Goal: Check status: Check status

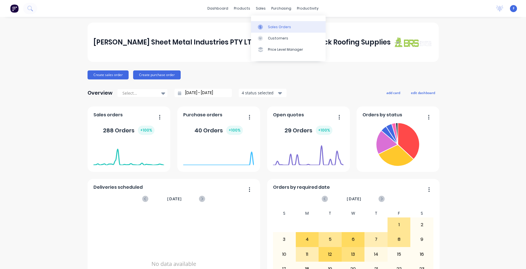
click at [267, 27] on link "Sales Orders" at bounding box center [288, 26] width 75 height 11
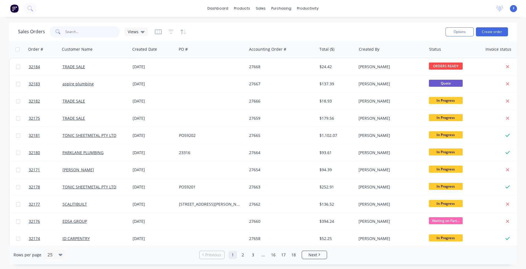
click at [89, 34] on input "text" at bounding box center [92, 31] width 55 height 11
type input "32161"
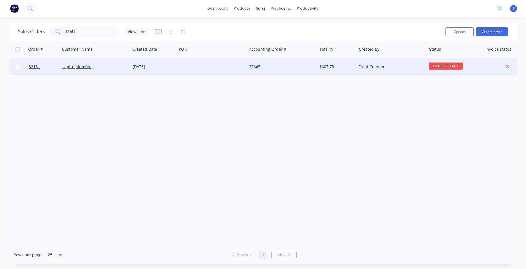
click at [223, 63] on div at bounding box center [212, 66] width 70 height 17
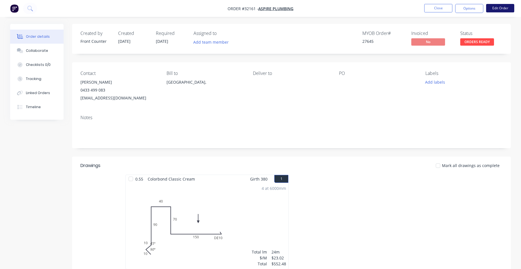
click at [503, 10] on button "Edit Order" at bounding box center [500, 8] width 28 height 8
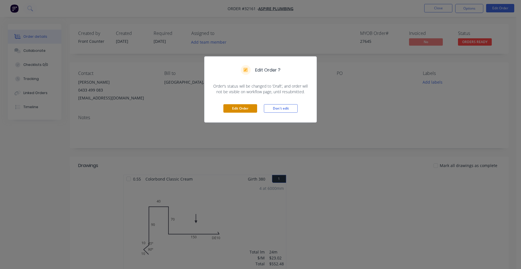
click at [236, 107] on button "Edit Order" at bounding box center [241, 108] width 34 height 8
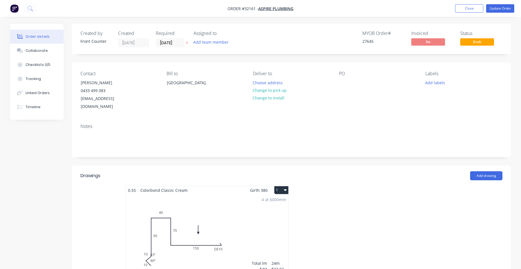
scroll to position [115, 0]
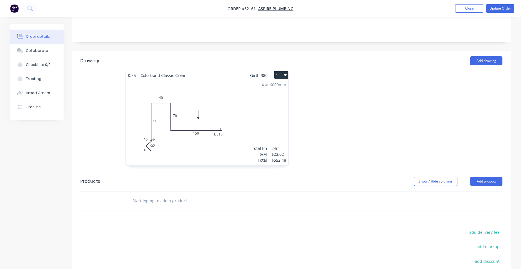
click at [153, 195] on input "text" at bounding box center [188, 200] width 113 height 11
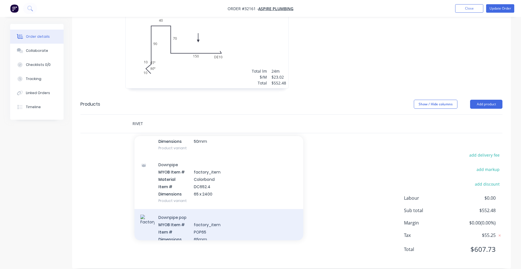
scroll to position [1572, 0]
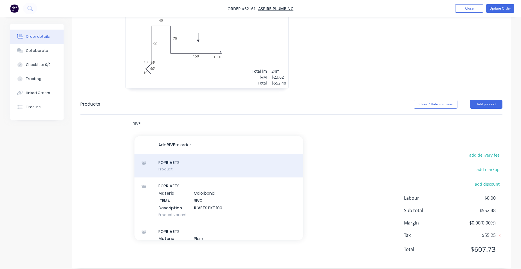
type input "RIVE"
click at [175, 154] on div "POP RIVE TS Product" at bounding box center [219, 166] width 169 height 24
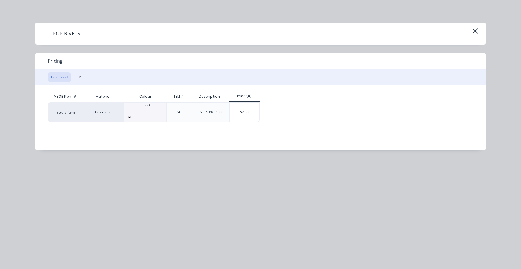
click at [132, 114] on icon at bounding box center [130, 117] width 6 height 6
click at [238, 109] on div "$7.50" at bounding box center [245, 111] width 30 height 19
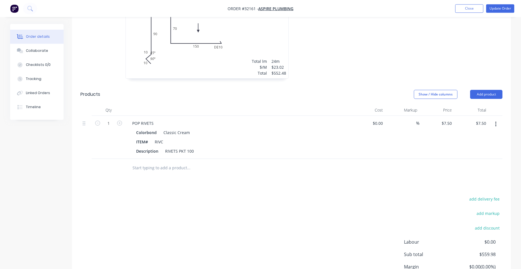
scroll to position [73, 0]
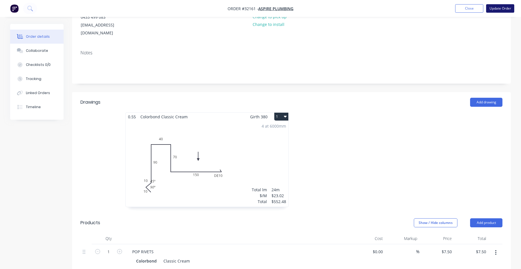
click at [492, 9] on button "Update Order" at bounding box center [500, 8] width 28 height 8
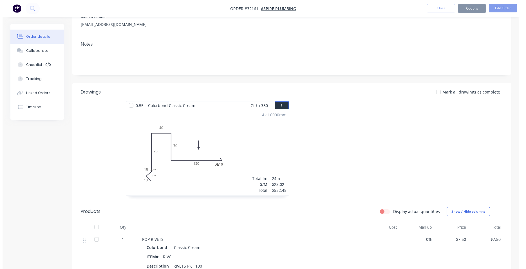
scroll to position [0, 0]
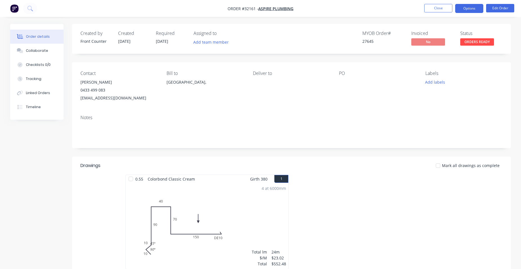
click at [469, 9] on button "Options" at bounding box center [469, 8] width 28 height 9
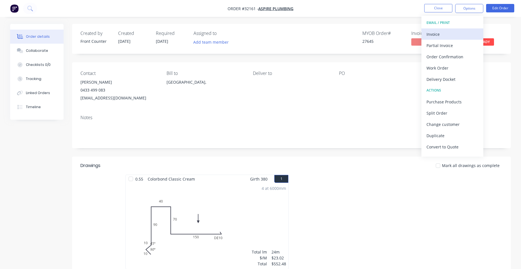
click at [444, 35] on div "Invoice" at bounding box center [453, 34] width 52 height 8
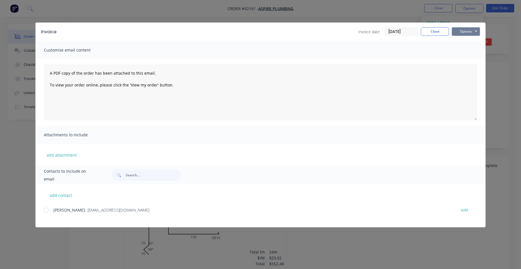
click at [461, 30] on button "Options" at bounding box center [466, 31] width 28 height 8
click at [462, 52] on button "Print" at bounding box center [470, 50] width 36 height 9
click at [428, 30] on button "Close" at bounding box center [435, 31] width 28 height 8
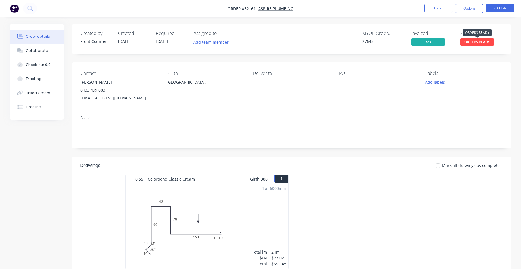
click at [486, 41] on span "ORDERS READY" at bounding box center [478, 41] width 34 height 7
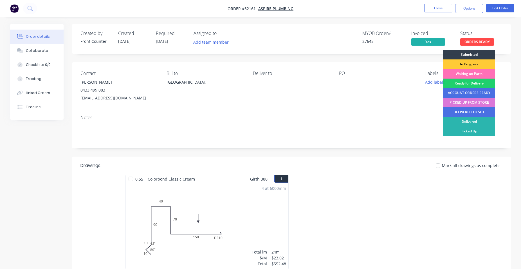
drag, startPoint x: 472, startPoint y: 104, endPoint x: 470, endPoint y: 90, distance: 14.5
click at [472, 104] on div "PICKED UP FROM STORE" at bounding box center [470, 103] width 52 height 10
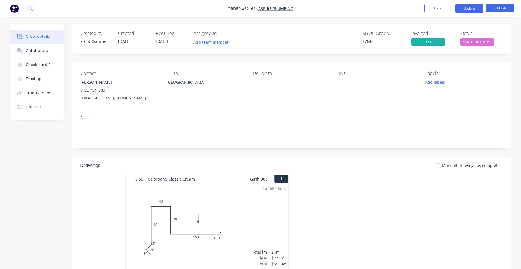
click at [468, 10] on button "Options" at bounding box center [469, 8] width 28 height 9
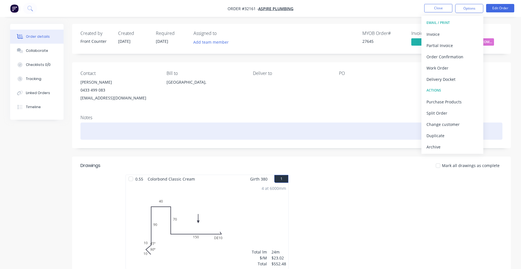
drag, startPoint x: 439, startPoint y: 146, endPoint x: 439, endPoint y: 130, distance: 15.8
click at [439, 145] on div "Archive" at bounding box center [453, 147] width 52 height 8
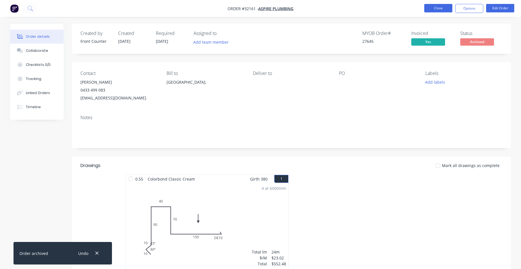
click at [438, 6] on button "Close" at bounding box center [438, 8] width 28 height 8
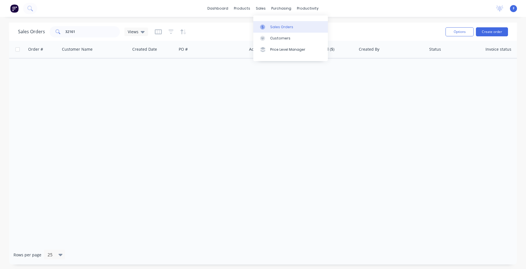
click at [278, 25] on div "Sales Orders" at bounding box center [281, 26] width 23 height 5
click at [93, 32] on input "32161" at bounding box center [92, 31] width 55 height 11
type input "3"
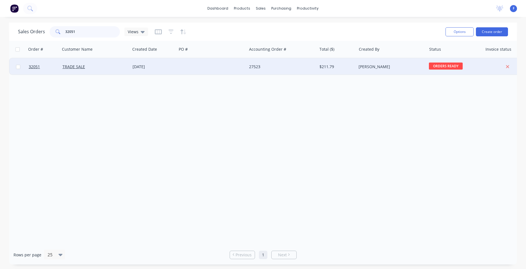
type input "32051"
click at [189, 69] on div at bounding box center [212, 66] width 70 height 17
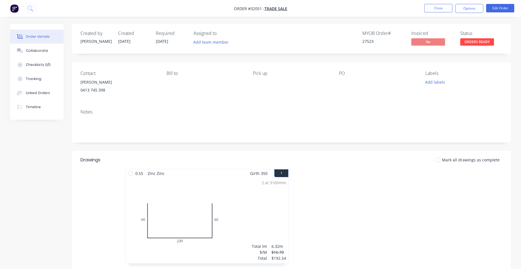
click at [473, 42] on span "ORDERS READY" at bounding box center [478, 41] width 34 height 7
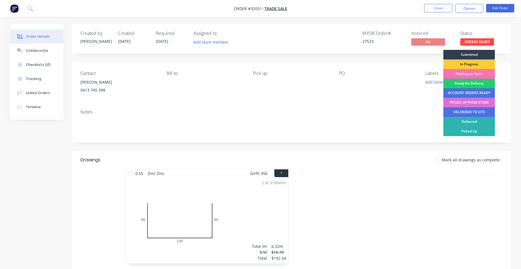
click at [471, 103] on div "PICKED UP FROM STORE" at bounding box center [470, 103] width 52 height 10
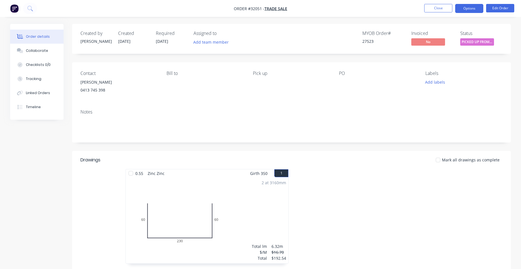
click at [473, 8] on button "Options" at bounding box center [469, 8] width 28 height 9
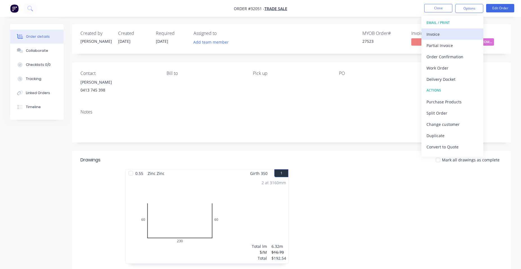
click at [440, 35] on div "Invoice" at bounding box center [453, 34] width 52 height 8
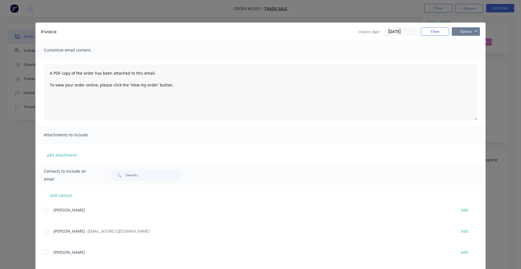
click at [470, 32] on button "Options" at bounding box center [466, 31] width 28 height 8
click at [467, 52] on button "Print" at bounding box center [470, 50] width 36 height 9
click at [428, 32] on button "Close" at bounding box center [435, 31] width 28 height 8
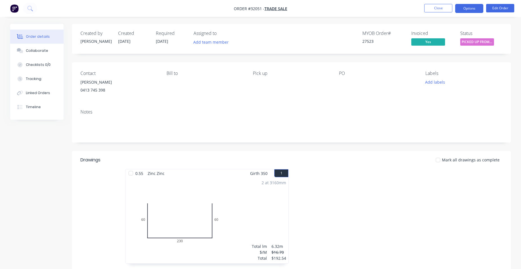
click at [475, 10] on button "Options" at bounding box center [469, 8] width 28 height 9
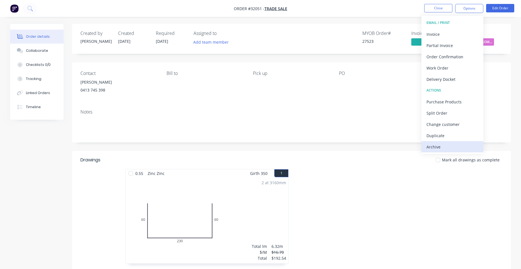
click at [447, 147] on div "Archive" at bounding box center [453, 147] width 52 height 8
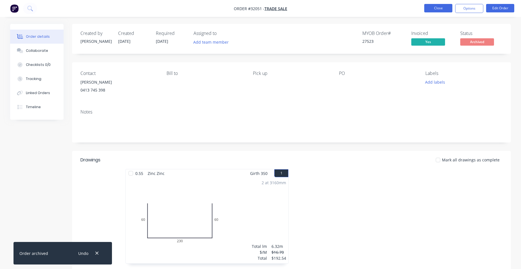
click at [443, 8] on button "Close" at bounding box center [438, 8] width 28 height 8
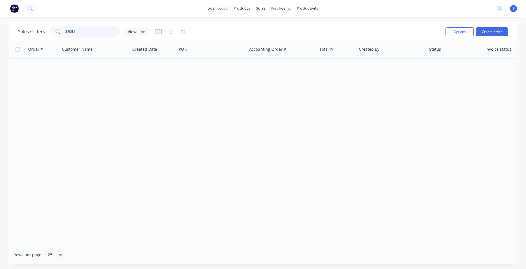
click at [91, 32] on input "32051" at bounding box center [92, 31] width 55 height 11
type input "3"
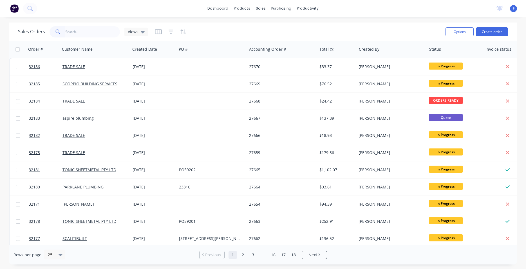
click at [12, 10] on img at bounding box center [14, 8] width 8 height 8
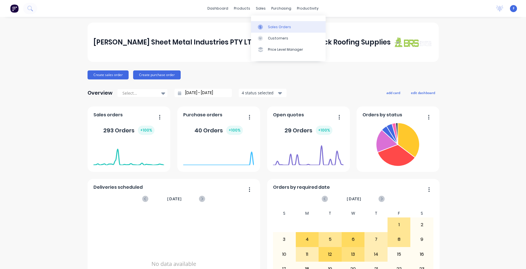
click at [277, 29] on div "Sales Orders" at bounding box center [279, 26] width 23 height 5
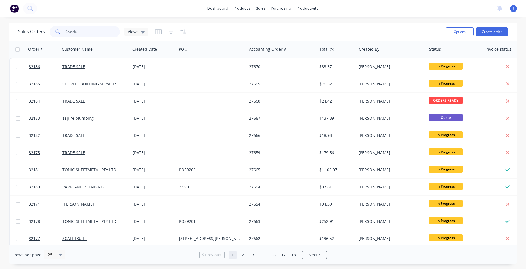
click at [74, 33] on input "text" at bounding box center [92, 31] width 55 height 11
type input "32143"
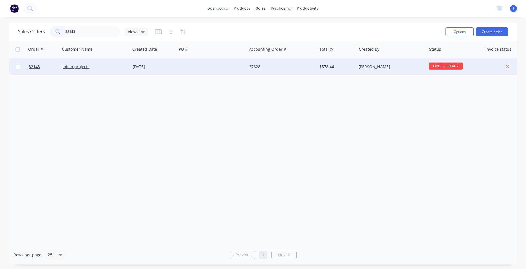
click at [216, 70] on div at bounding box center [212, 66] width 70 height 17
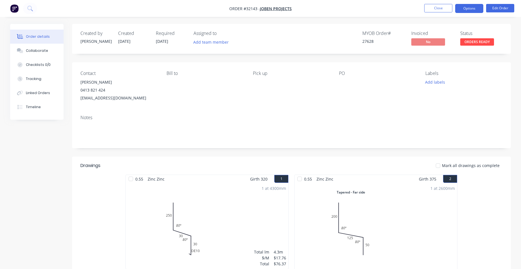
click at [476, 12] on button "Options" at bounding box center [469, 8] width 28 height 9
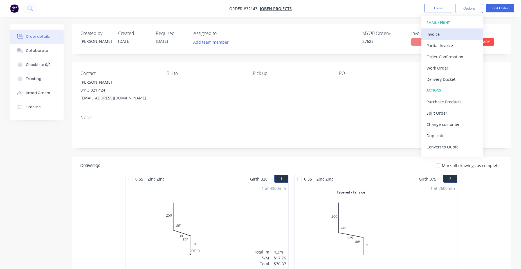
click at [448, 35] on div "Invoice" at bounding box center [453, 34] width 52 height 8
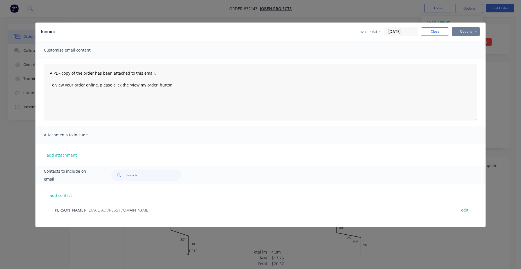
drag, startPoint x: 472, startPoint y: 33, endPoint x: 468, endPoint y: 30, distance: 5.5
click at [471, 34] on button "Options" at bounding box center [466, 31] width 28 height 8
click at [473, 49] on button "Print" at bounding box center [470, 50] width 36 height 9
click at [430, 32] on button "Close" at bounding box center [435, 31] width 28 height 8
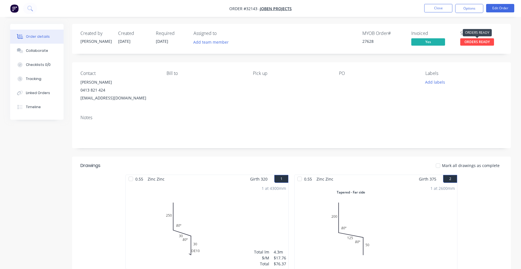
click at [470, 41] on span "ORDERS READY" at bounding box center [478, 41] width 34 height 7
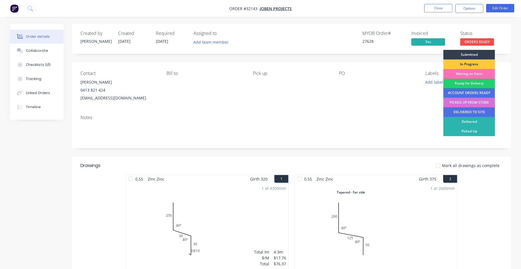
click at [464, 103] on div "PICKED UP FROM STORE" at bounding box center [470, 103] width 52 height 10
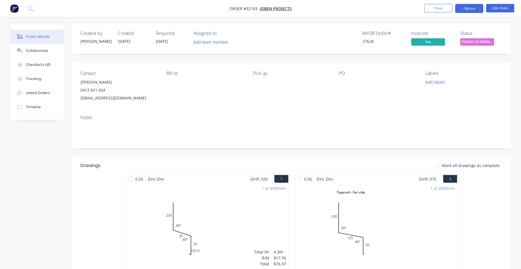
click at [471, 9] on button "Options" at bounding box center [469, 8] width 28 height 9
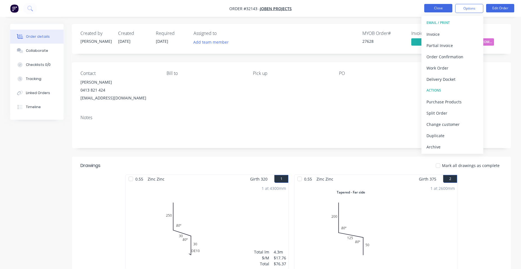
click at [433, 9] on button "Close" at bounding box center [438, 8] width 28 height 8
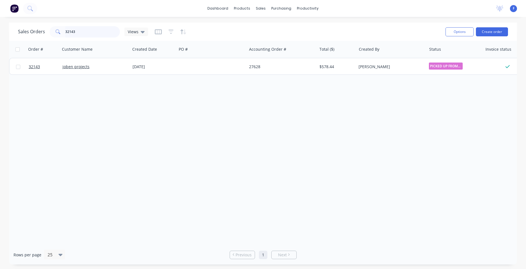
click at [97, 32] on input "32143" at bounding box center [92, 31] width 55 height 11
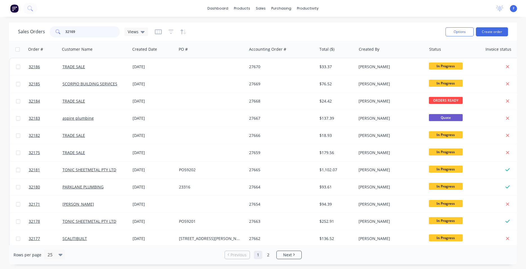
type input "32169"
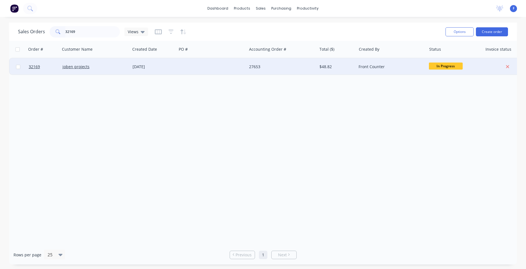
click at [221, 67] on div at bounding box center [212, 66] width 70 height 17
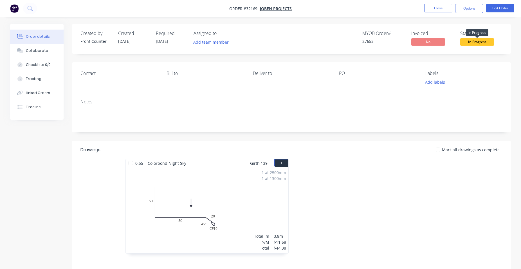
click at [487, 42] on span "In Progress" at bounding box center [478, 41] width 34 height 7
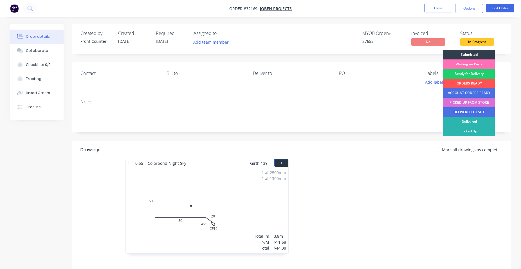
click at [467, 103] on div "PICKED UP FROM STORE" at bounding box center [470, 103] width 52 height 10
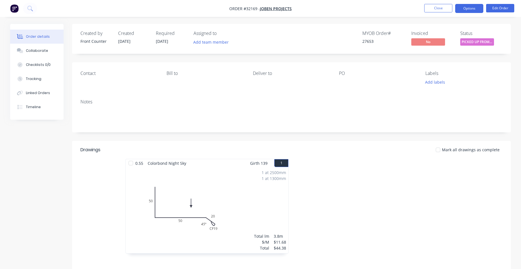
click at [461, 10] on button "Options" at bounding box center [469, 8] width 28 height 9
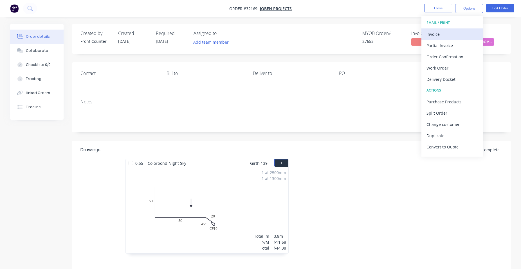
click at [458, 34] on div "Invoice" at bounding box center [453, 34] width 52 height 8
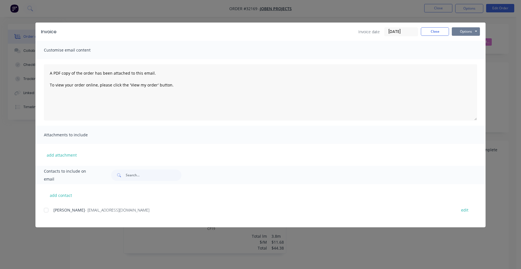
click at [462, 32] on button "Options" at bounding box center [466, 31] width 28 height 8
click at [475, 49] on button "Print" at bounding box center [470, 50] width 36 height 9
click at [426, 34] on button "Close" at bounding box center [435, 31] width 28 height 8
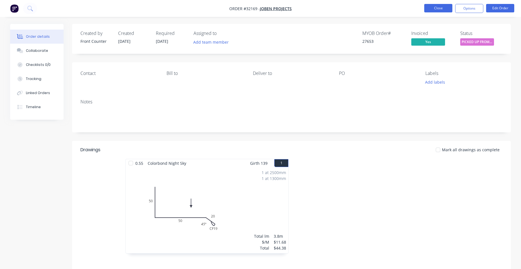
click at [449, 9] on button "Close" at bounding box center [438, 8] width 28 height 8
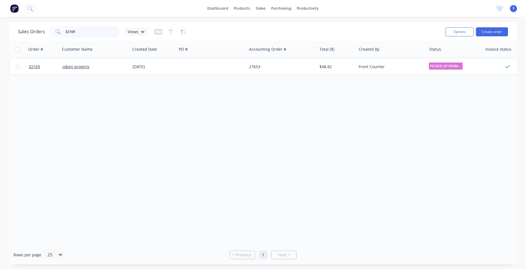
click at [93, 30] on input "32169" at bounding box center [92, 31] width 55 height 11
type input "3"
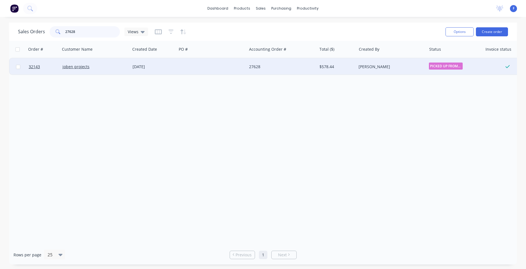
type input "27628"
click at [212, 67] on div at bounding box center [212, 66] width 70 height 17
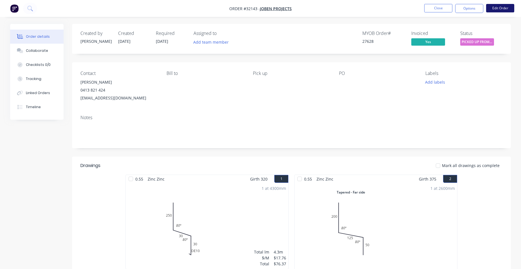
click at [507, 10] on button "Edit Order" at bounding box center [500, 8] width 28 height 8
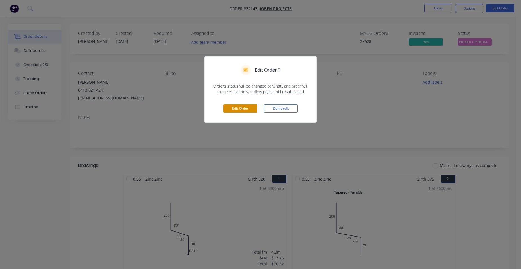
click at [245, 107] on button "Edit Order" at bounding box center [241, 108] width 34 height 8
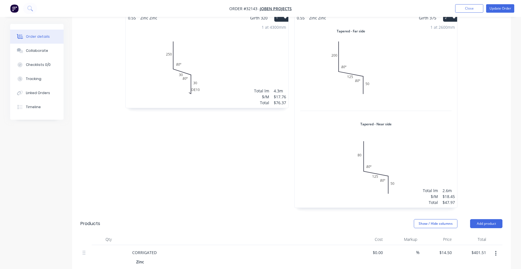
scroll to position [287, 0]
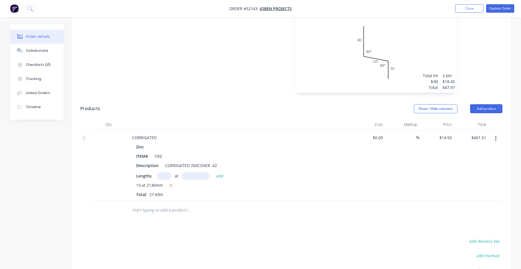
click at [170, 204] on input "text" at bounding box center [188, 209] width 113 height 11
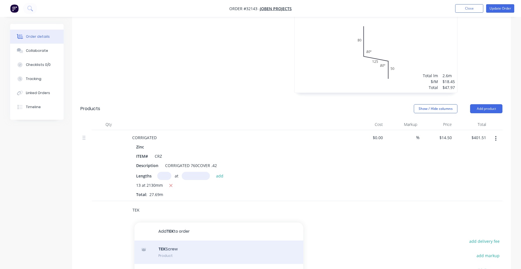
type input "TEK"
click at [188, 240] on div "TEK Screw Product" at bounding box center [219, 252] width 169 height 24
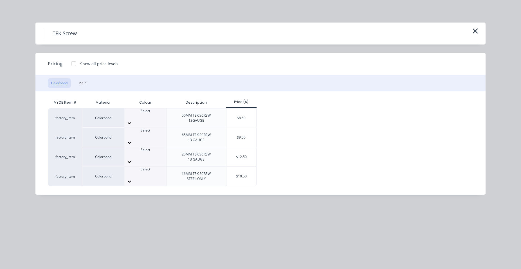
click at [155, 119] on div "Select" at bounding box center [145, 113] width 42 height 10
click at [80, 80] on button "Plain" at bounding box center [82, 83] width 14 height 10
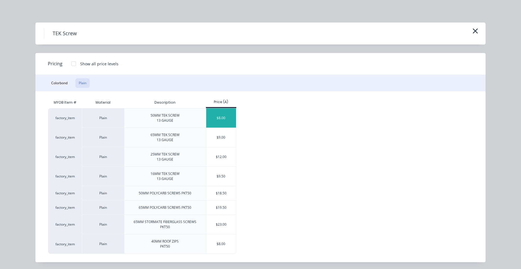
click at [224, 119] on div "$8.00" at bounding box center [221, 117] width 30 height 19
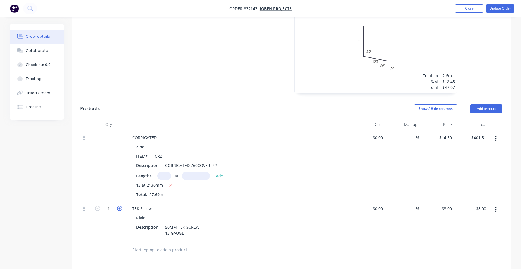
click at [119, 206] on icon "button" at bounding box center [119, 208] width 5 height 5
type input "2"
type input "$16.00"
click at [119, 206] on icon "button" at bounding box center [119, 208] width 5 height 5
type input "3"
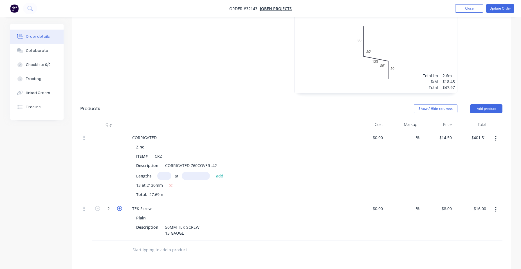
type input "$24.00"
click at [119, 206] on icon "button" at bounding box center [119, 208] width 5 height 5
type input "4"
type input "$32.00"
click at [119, 206] on icon "button" at bounding box center [119, 208] width 5 height 5
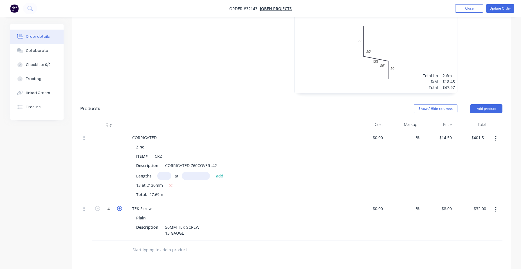
type input "5"
type input "$40.00"
click at [119, 206] on icon "button" at bounding box center [119, 208] width 5 height 5
type input "6"
type input "$48.00"
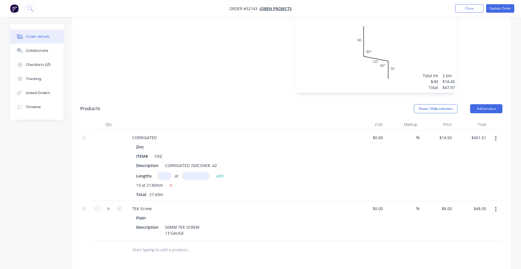
click at [311, 244] on div at bounding box center [227, 249] width 198 height 11
click at [495, 9] on button "Update Order" at bounding box center [500, 8] width 28 height 8
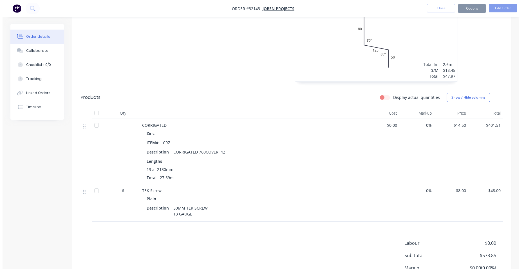
scroll to position [0, 0]
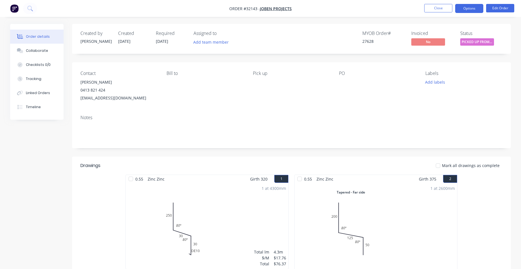
click at [472, 10] on button "Options" at bounding box center [469, 8] width 28 height 9
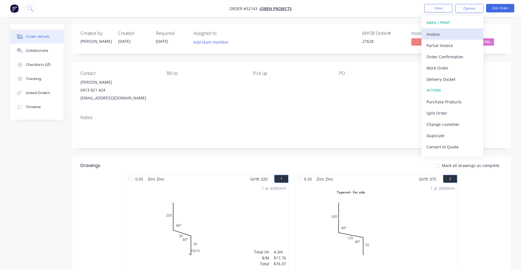
click at [460, 33] on div "Invoice" at bounding box center [453, 34] width 52 height 8
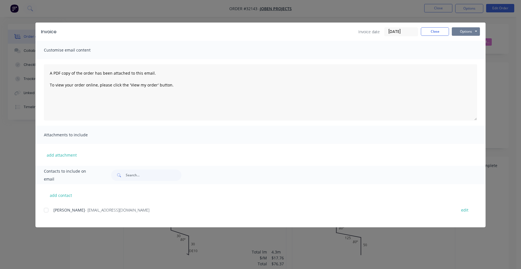
click at [470, 33] on button "Options" at bounding box center [466, 31] width 28 height 8
click at [471, 49] on button "Print" at bounding box center [470, 50] width 36 height 9
click at [430, 32] on button "Close" at bounding box center [435, 31] width 28 height 8
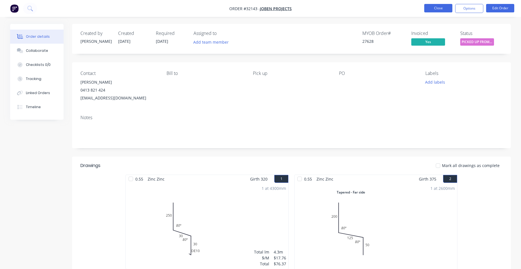
click at [438, 8] on button "Close" at bounding box center [438, 8] width 28 height 8
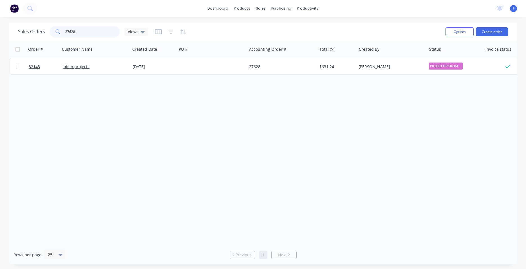
click at [80, 33] on input "27628" at bounding box center [92, 31] width 55 height 11
type input "2"
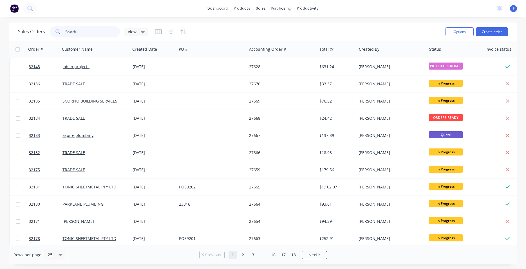
click at [73, 34] on input "text" at bounding box center [92, 31] width 55 height 11
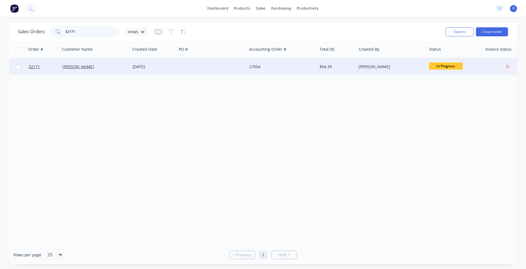
type input "32171"
click at [220, 69] on div at bounding box center [212, 66] width 70 height 17
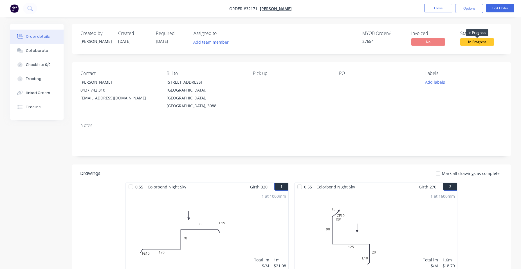
click at [484, 45] on span "In Progress" at bounding box center [478, 41] width 34 height 7
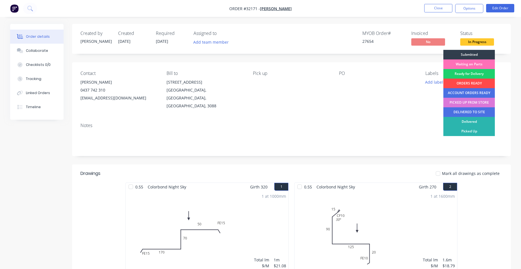
click at [484, 82] on div "ORDERS READY" at bounding box center [470, 84] width 52 height 10
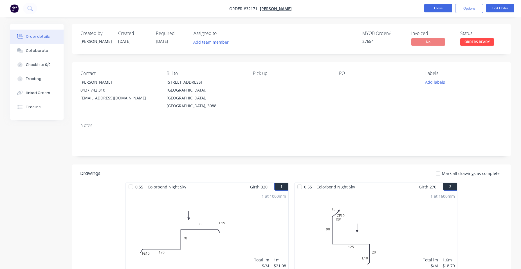
click at [446, 8] on button "Close" at bounding box center [438, 8] width 28 height 8
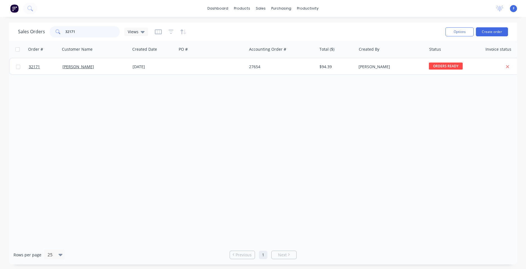
click at [82, 30] on input "32171" at bounding box center [92, 31] width 55 height 11
type input "3"
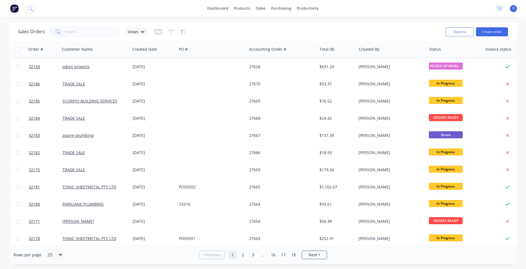
click at [14, 9] on img at bounding box center [14, 8] width 8 height 8
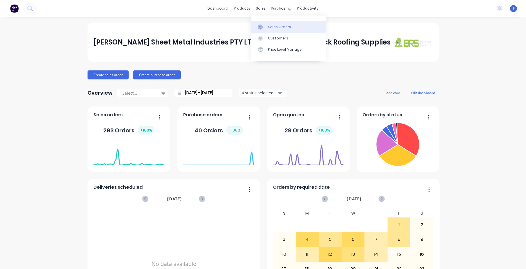
click at [267, 26] on link "Sales Orders" at bounding box center [288, 26] width 75 height 11
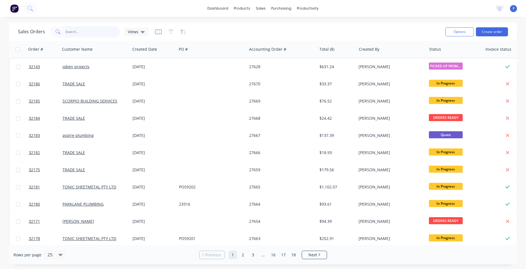
click at [93, 30] on input "text" at bounding box center [92, 31] width 55 height 11
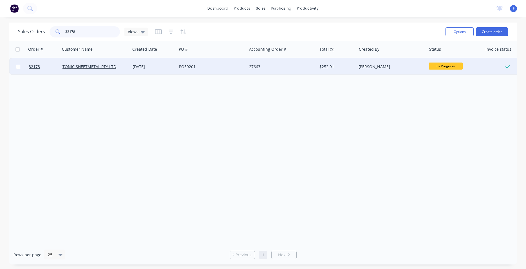
type input "32178"
click at [207, 66] on div "PO59201" at bounding box center [210, 67] width 62 height 6
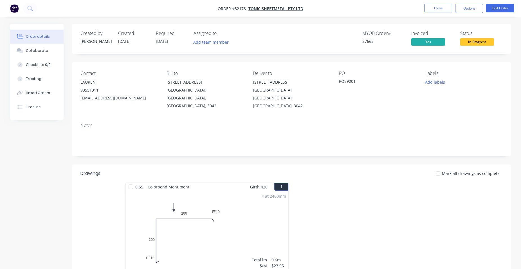
click at [470, 43] on span "In Progress" at bounding box center [478, 41] width 34 height 7
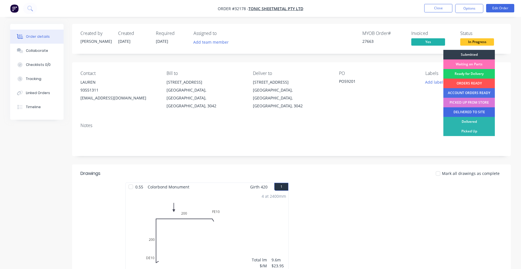
click at [466, 113] on div "DELIVERED TO SITE" at bounding box center [470, 112] width 52 height 10
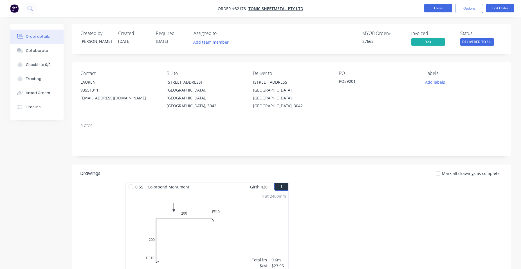
click at [437, 12] on button "Close" at bounding box center [438, 8] width 28 height 8
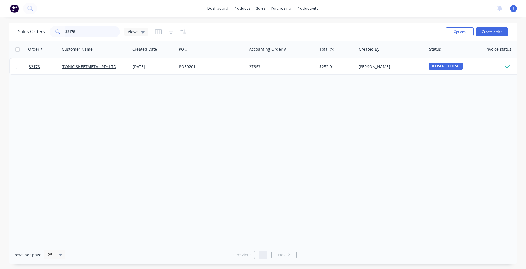
click at [72, 32] on input "32178" at bounding box center [92, 31] width 55 height 11
click at [81, 29] on input "32178" at bounding box center [92, 31] width 55 height 11
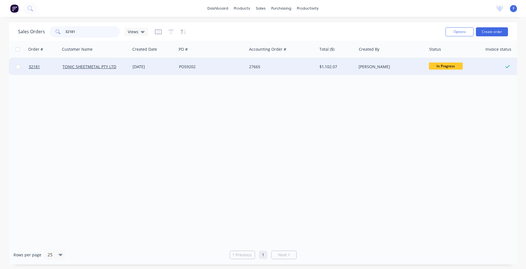
type input "32181"
click at [303, 68] on div "27665" at bounding box center [280, 67] width 62 height 6
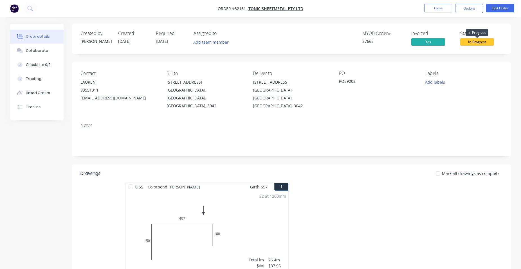
click at [479, 44] on span "In Progress" at bounding box center [478, 41] width 34 height 7
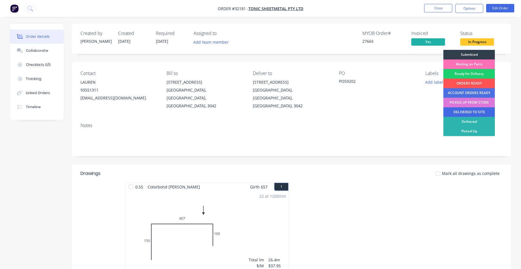
click at [472, 111] on div "DELIVERED TO SITE" at bounding box center [470, 112] width 52 height 10
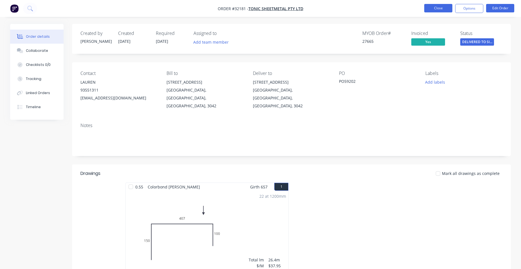
click at [437, 9] on button "Close" at bounding box center [438, 8] width 28 height 8
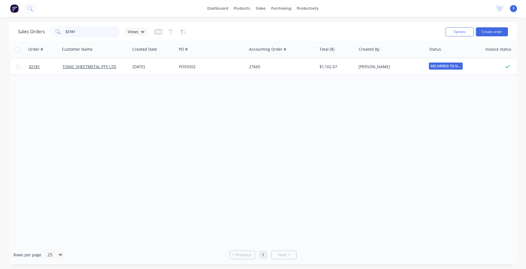
click at [91, 31] on input "32181" at bounding box center [92, 31] width 55 height 11
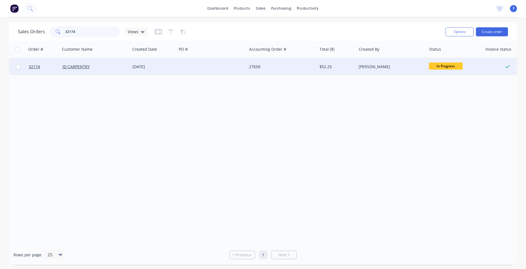
type input "32174"
click at [229, 64] on div at bounding box center [212, 66] width 70 height 17
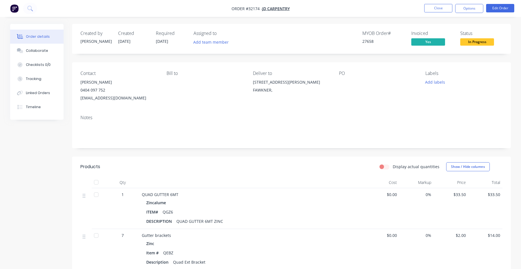
click at [477, 44] on span "In Progress" at bounding box center [478, 41] width 34 height 7
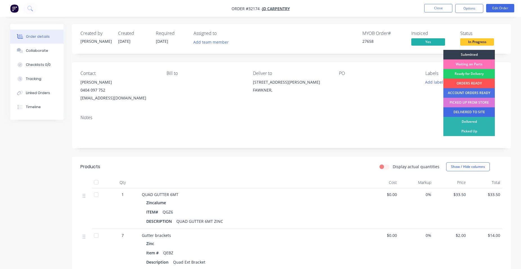
click at [479, 112] on div "DELIVERED TO SITE" at bounding box center [470, 112] width 52 height 10
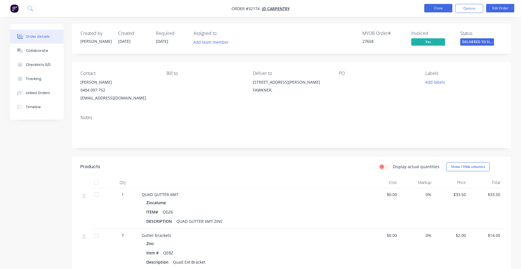
click at [435, 10] on button "Close" at bounding box center [438, 8] width 28 height 8
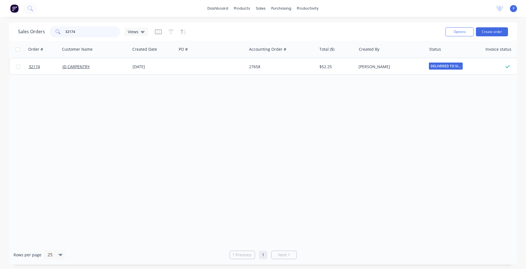
click at [86, 31] on input "32174" at bounding box center [92, 31] width 55 height 11
type input "3"
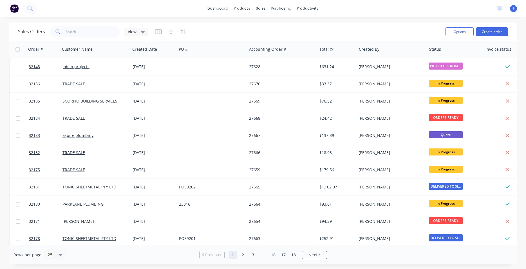
click at [17, 8] on img at bounding box center [14, 8] width 8 height 8
